Goal: Information Seeking & Learning: Understand process/instructions

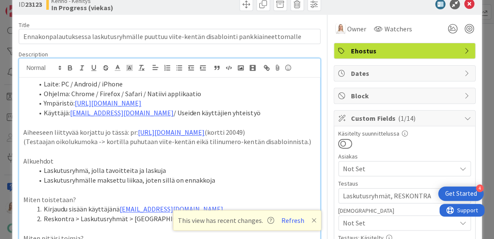
scroll to position [19, 0]
click at [314, 220] on icon at bounding box center [314, 220] width 5 height 7
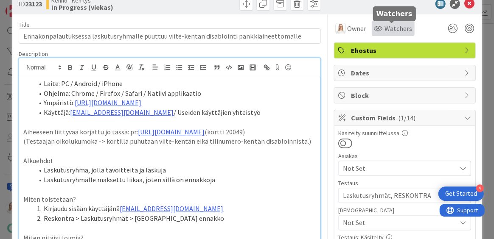
click at [388, 30] on span "Watchers" at bounding box center [398, 28] width 28 height 10
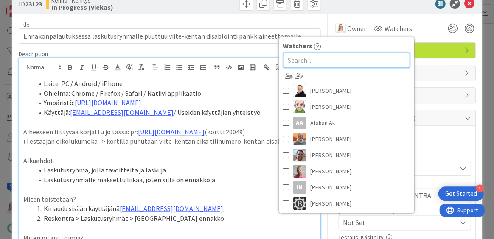
click at [327, 63] on input "text" at bounding box center [346, 60] width 127 height 15
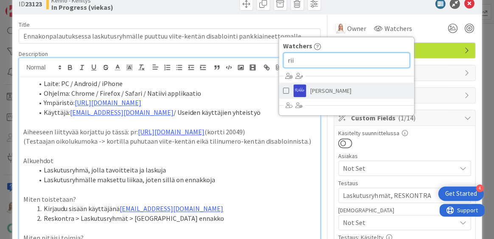
type input "rii"
click at [310, 90] on span "[PERSON_NAME]" at bounding box center [330, 90] width 41 height 13
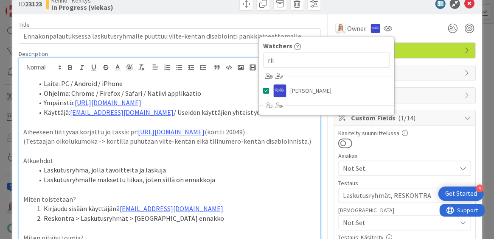
click at [263, 176] on li "Laskutusryhmälle maksettu liikaa, joten sillä on ennakkoja" at bounding box center [175, 180] width 282 height 10
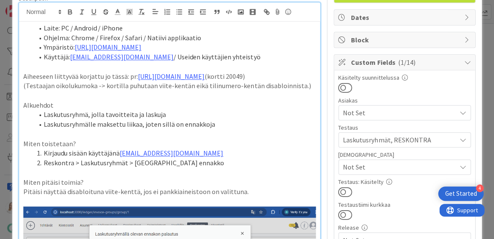
scroll to position [76, 0]
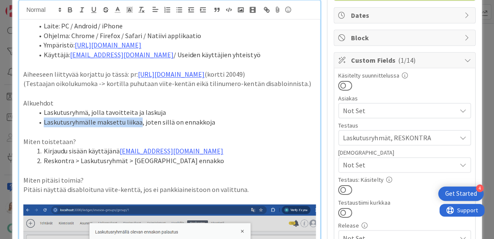
drag, startPoint x: 46, startPoint y: 122, endPoint x: 138, endPoint y: 122, distance: 91.7
click at [138, 122] on li "Laskutusryhmälle maksettu liikaa, joten sillä on ennakkoja" at bounding box center [175, 123] width 282 height 10
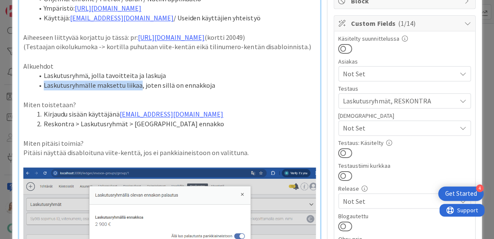
scroll to position [114, 0]
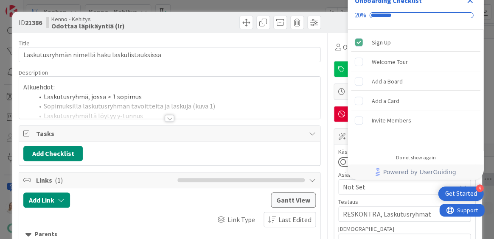
click at [470, 3] on icon "Close Checklist" at bounding box center [470, 0] width 10 height 10
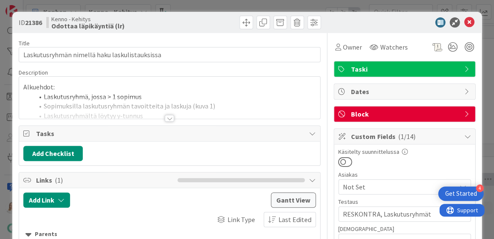
click at [170, 115] on div at bounding box center [169, 118] width 9 height 7
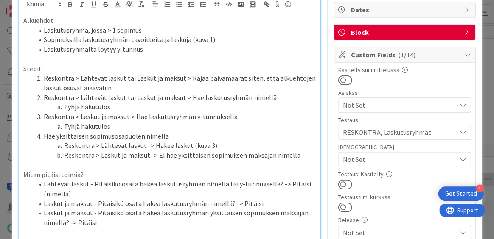
scroll to position [65, 0]
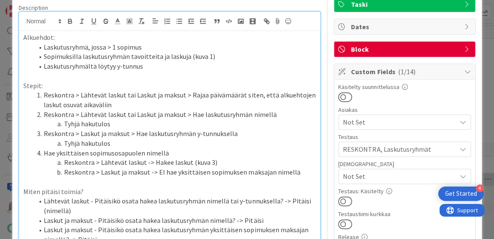
click at [144, 78] on p at bounding box center [169, 76] width 293 height 10
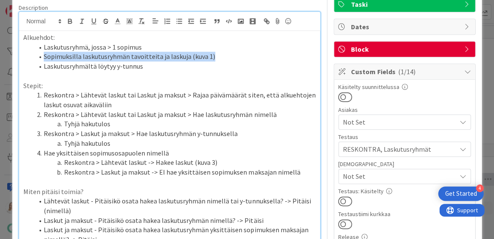
drag, startPoint x: 43, startPoint y: 56, endPoint x: 224, endPoint y: 56, distance: 180.9
click at [224, 56] on li "Sopimuksilla laskutusryhmän tavoitteita ja laskuja (kuva 1)" at bounding box center [175, 57] width 282 height 10
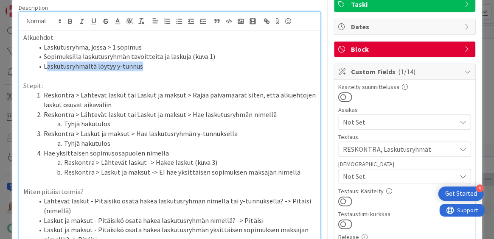
drag, startPoint x: 45, startPoint y: 66, endPoint x: 163, endPoint y: 66, distance: 117.2
click at [163, 66] on li "Laskutusryhmältä löytyy y-tunnus" at bounding box center [175, 67] width 282 height 10
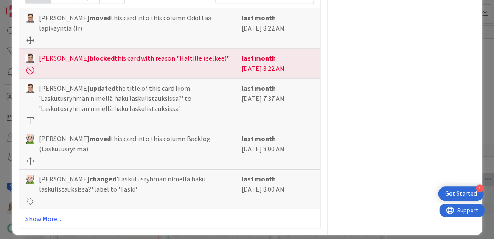
scroll to position [1093, 0]
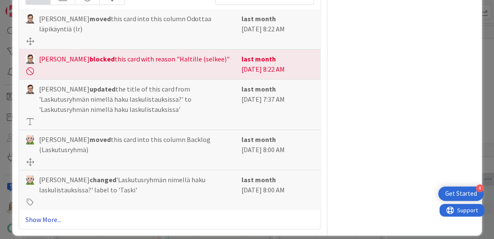
click at [37, 215] on link "Show More..." at bounding box center [169, 220] width 288 height 10
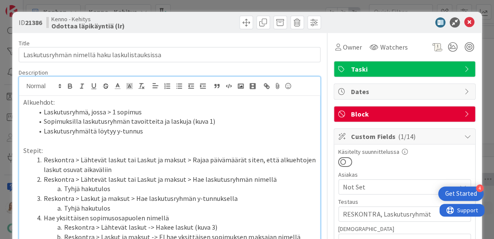
scroll to position [0, 0]
click at [352, 48] on span "Owner" at bounding box center [352, 47] width 19 height 10
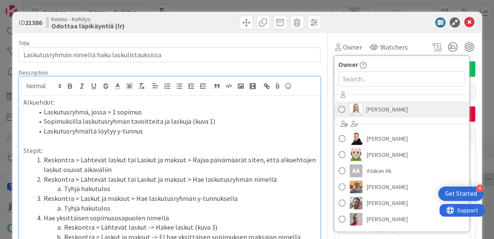
click at [369, 110] on span "[PERSON_NAME]" at bounding box center [386, 109] width 41 height 13
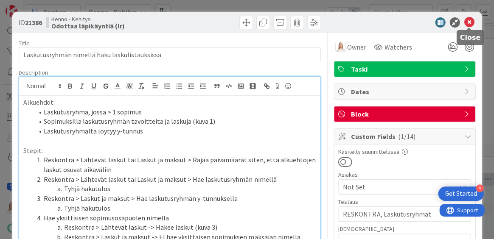
click at [470, 20] on icon at bounding box center [469, 22] width 10 height 10
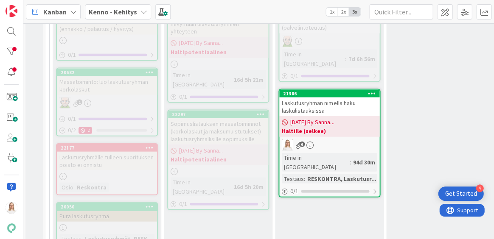
scroll to position [224, 1]
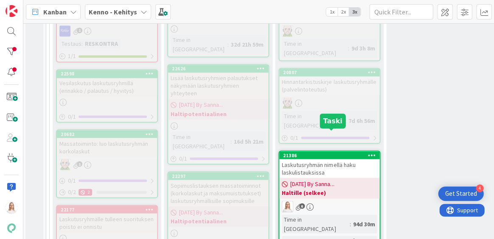
click at [330, 152] on div "21386" at bounding box center [331, 155] width 96 height 6
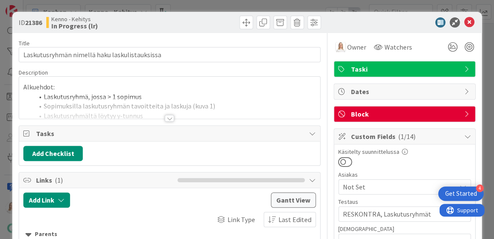
click at [173, 115] on div at bounding box center [169, 118] width 9 height 7
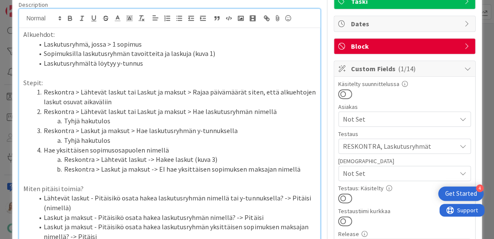
scroll to position [76, 0]
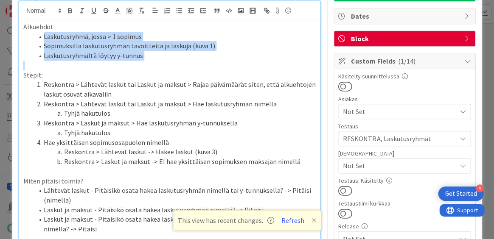
drag, startPoint x: 42, startPoint y: 38, endPoint x: 155, endPoint y: 63, distance: 114.9
click at [242, 71] on p "Stepit:" at bounding box center [169, 75] width 293 height 10
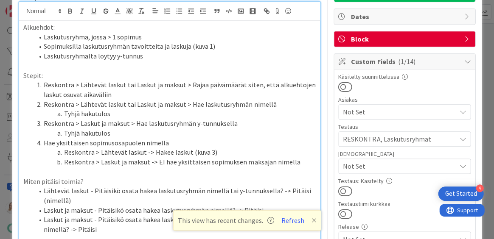
scroll to position [81, 0]
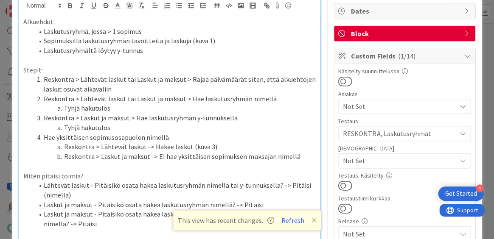
click at [185, 40] on li "Sopimuksilla laskutusryhmän tavoitteita ja laskuja (kuva 1)" at bounding box center [175, 41] width 282 height 10
click at [205, 42] on li "Sopimuksilla laskutusryhmän tavoitteita ja laskuja (laskuut kohdistuttava maksu…" at bounding box center [175, 41] width 282 height 10
click at [312, 218] on icon at bounding box center [314, 220] width 5 height 7
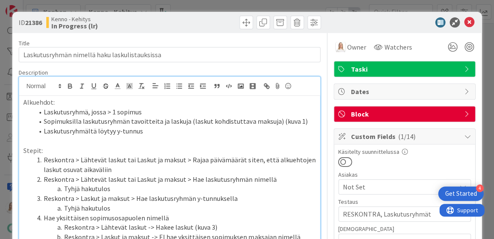
scroll to position [0, 0]
